Goal: Information Seeking & Learning: Learn about a topic

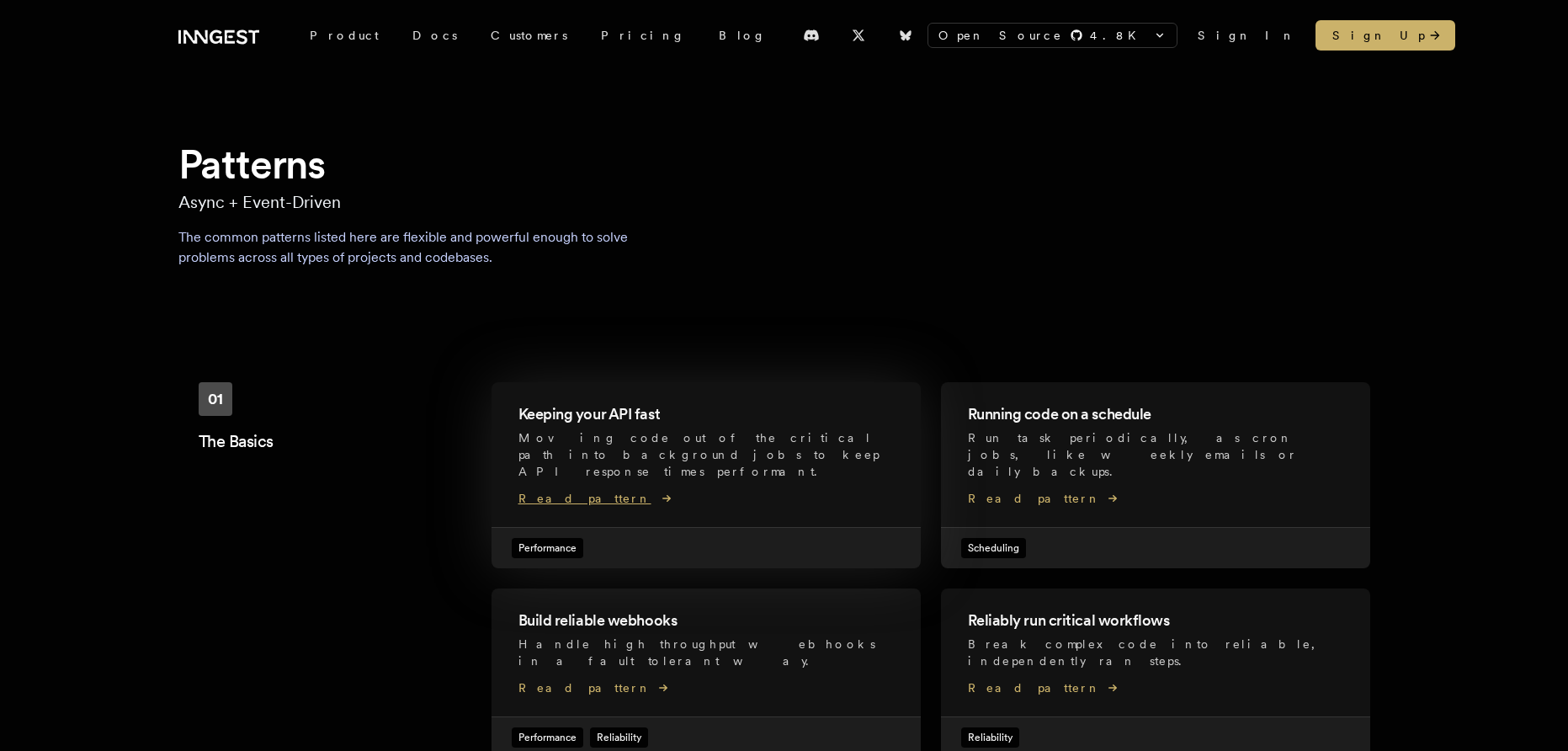
click at [582, 427] on div "Keeping your API fast Moving code out of the critical path into background jobs…" at bounding box center [705, 446] width 375 height 87
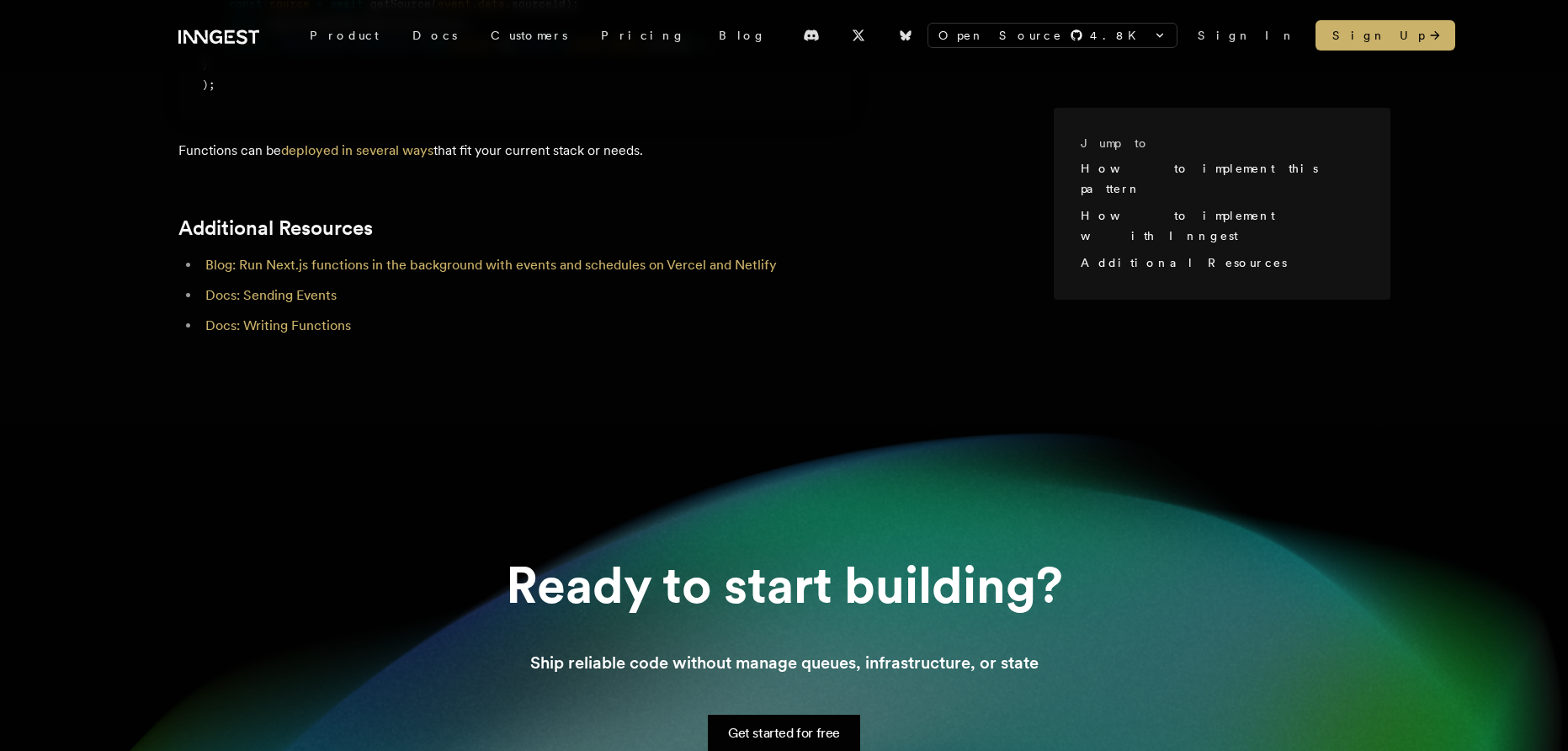
scroll to position [1342, 0]
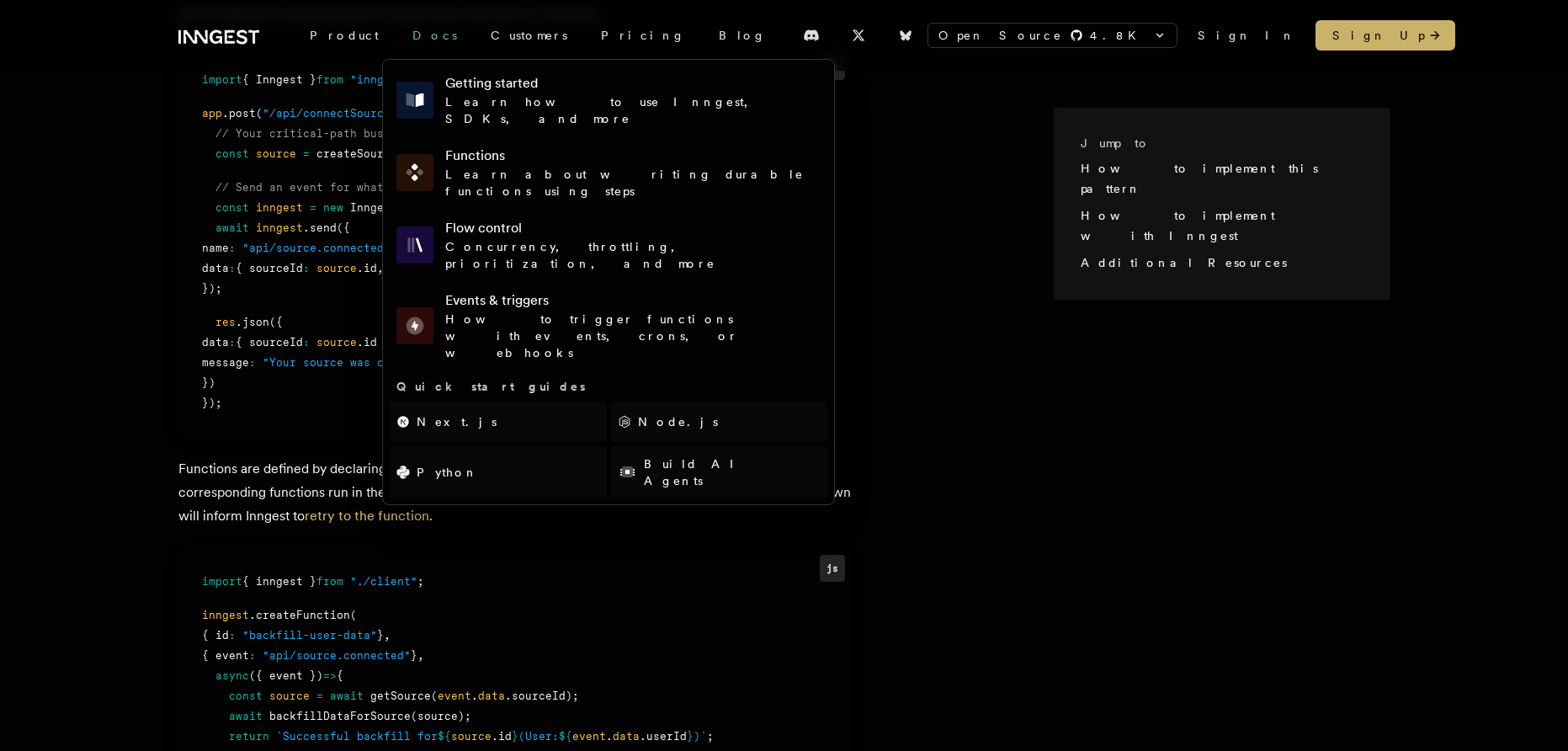
click at [400, 31] on link "Docs" at bounding box center [434, 35] width 78 height 31
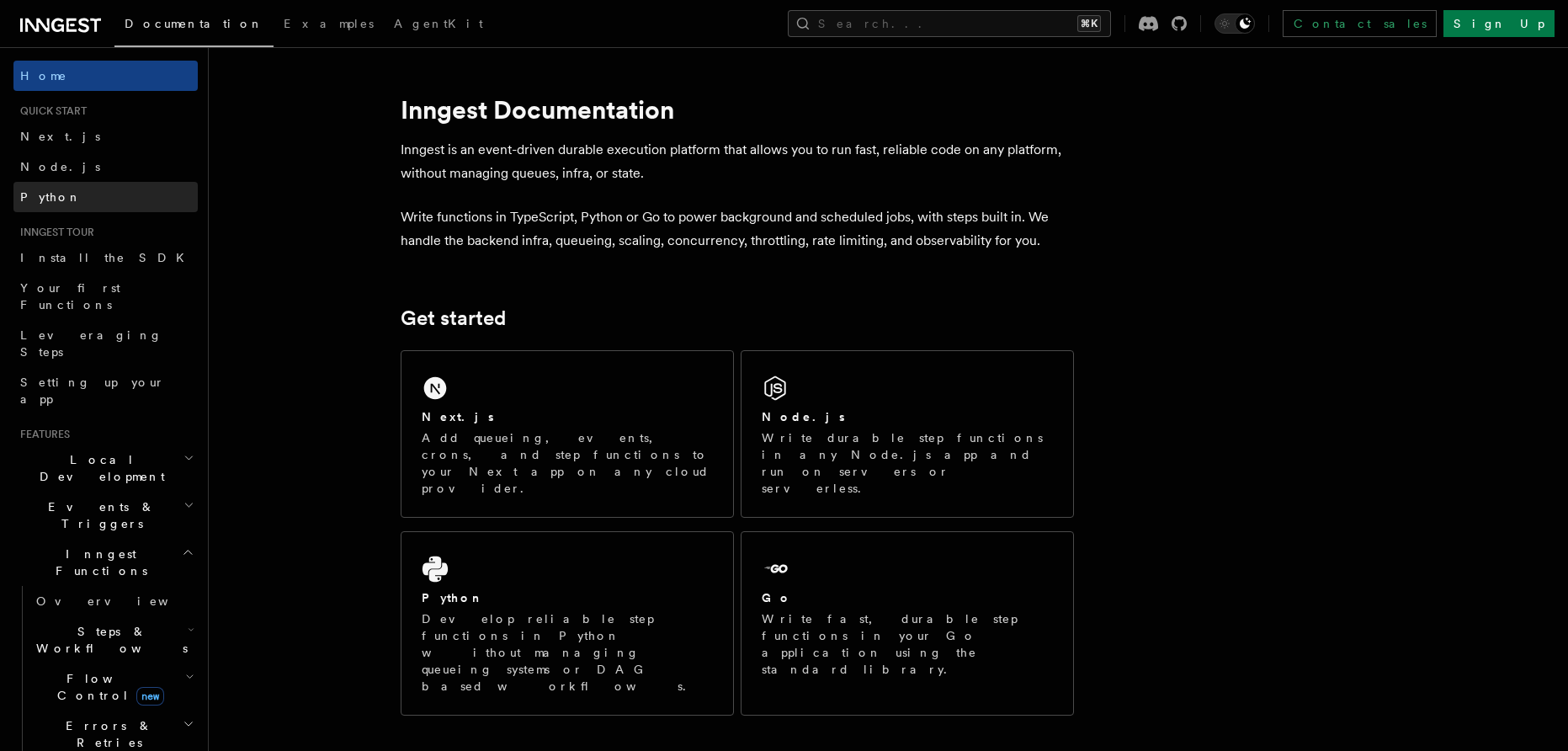
click at [57, 193] on span "Python" at bounding box center [51, 197] width 61 height 14
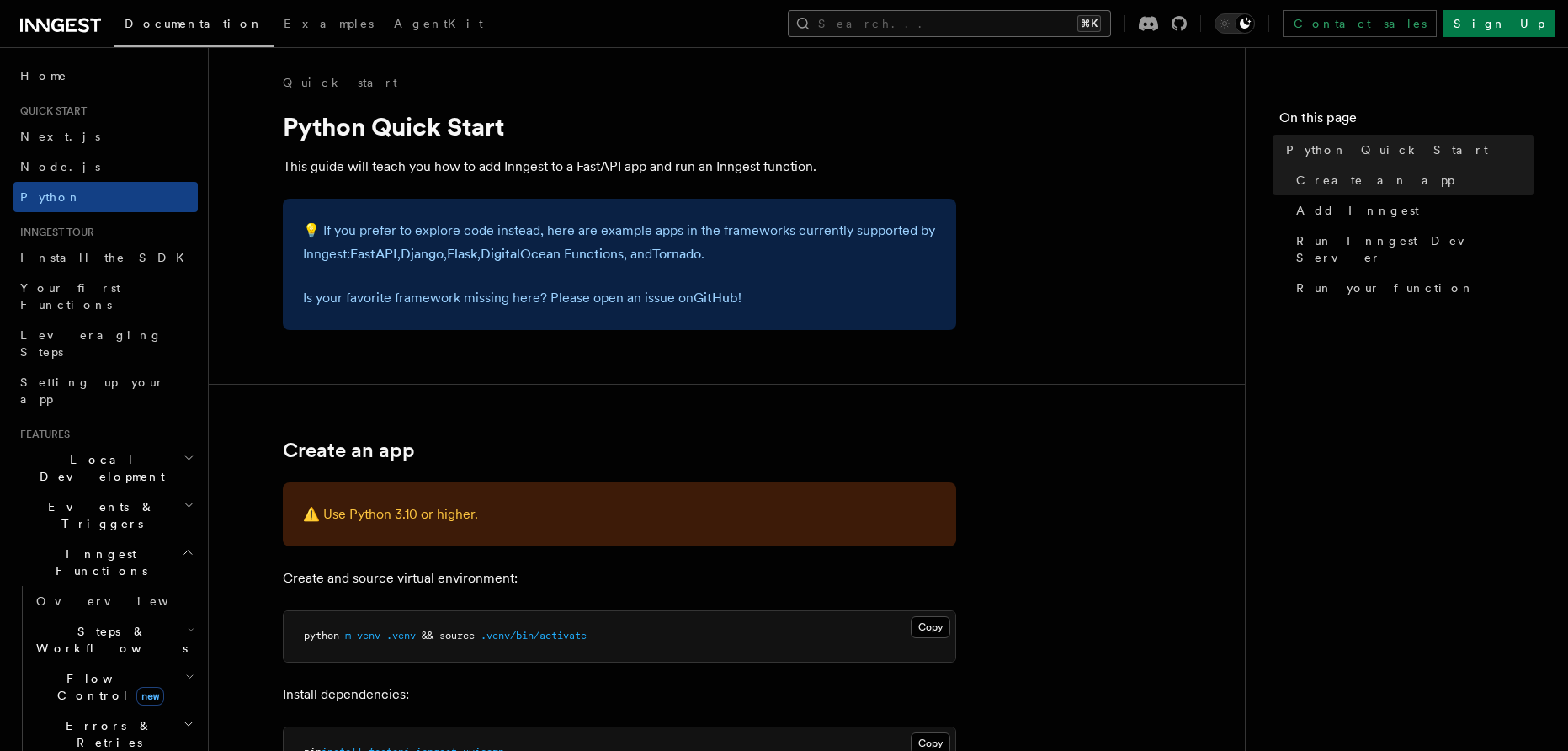
click at [986, 20] on button "Search... ⌘K" at bounding box center [949, 23] width 323 height 27
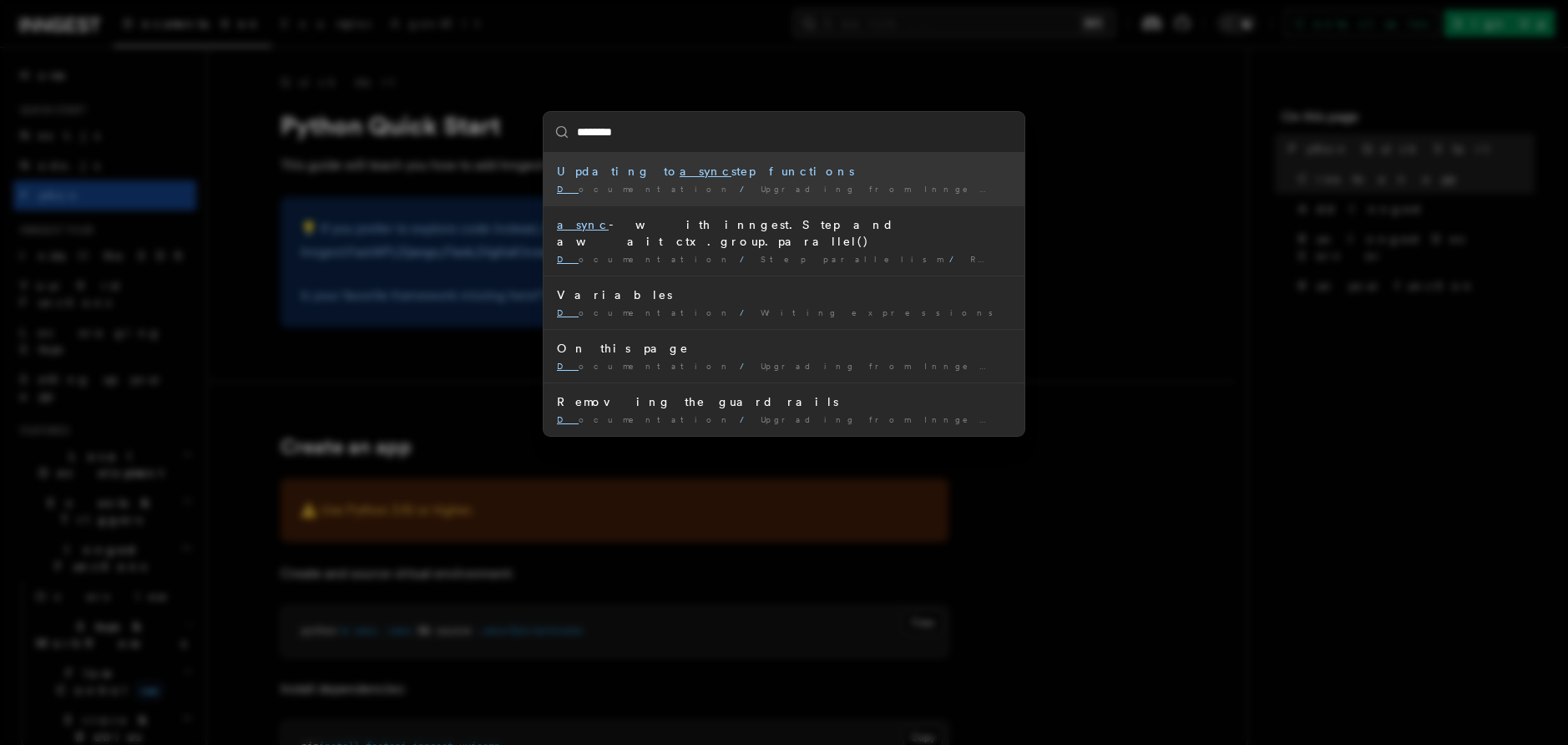
type input "*********"
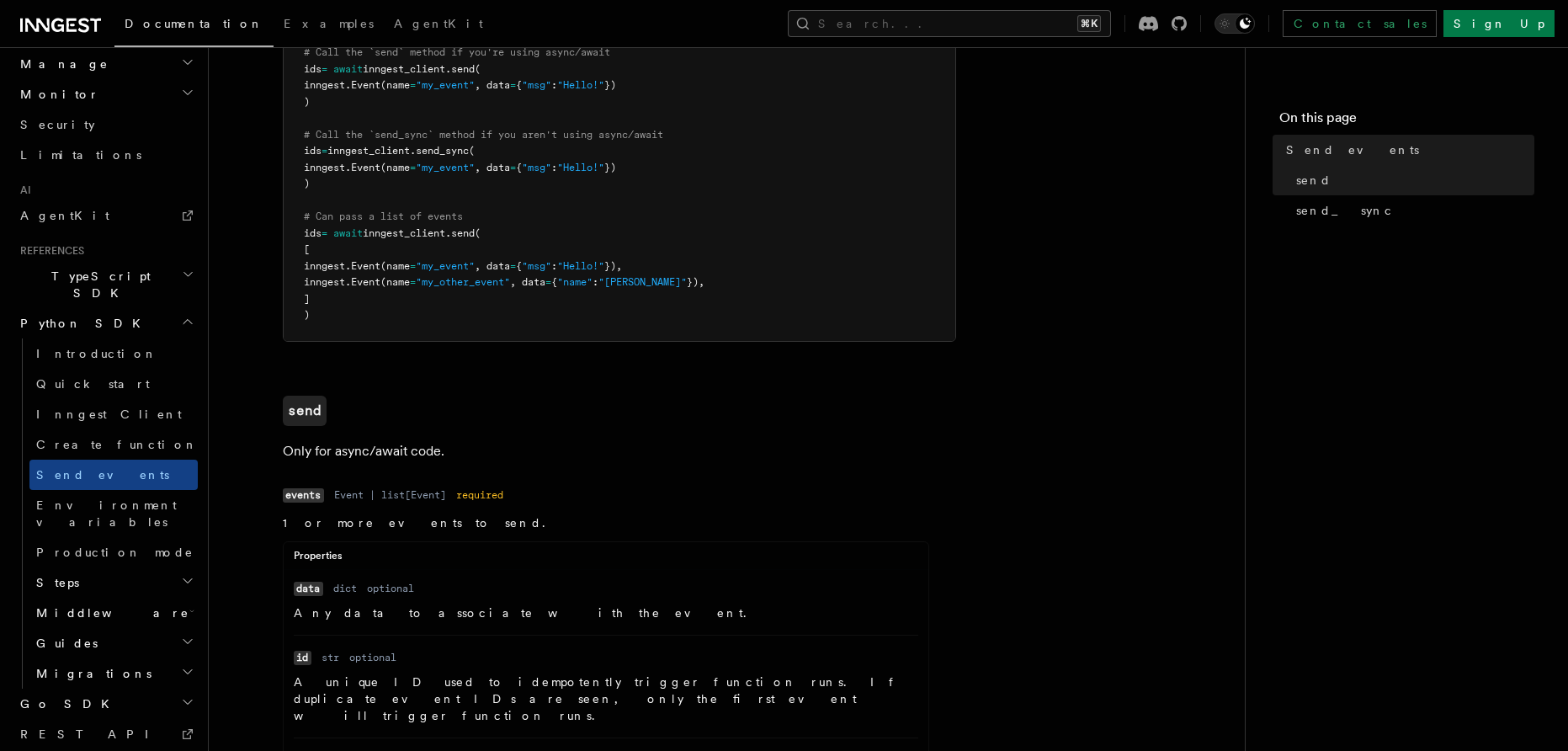
scroll to position [929, 0]
